Goal: Book appointment/travel/reservation

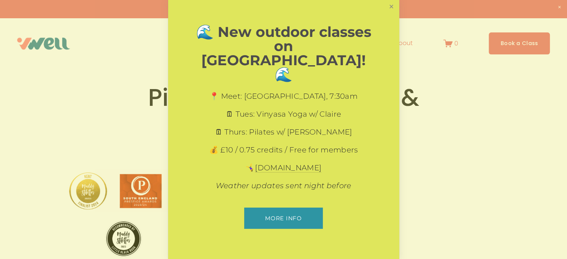
click at [391, 13] on link "Close" at bounding box center [391, 6] width 13 height 13
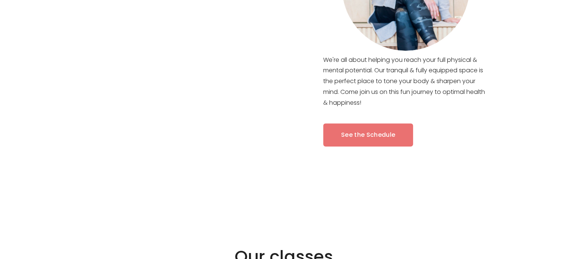
scroll to position [448, 0]
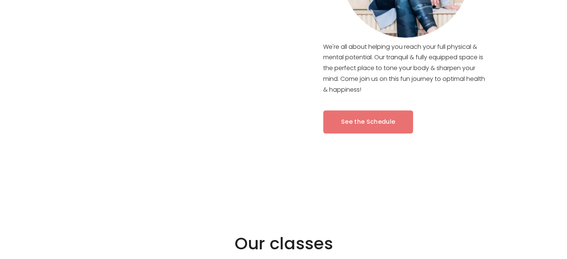
click at [354, 124] on div at bounding box center [178, 25] width 357 height 325
click at [365, 123] on link "See the Schedule" at bounding box center [368, 122] width 90 height 24
